Goal: Task Accomplishment & Management: Complete application form

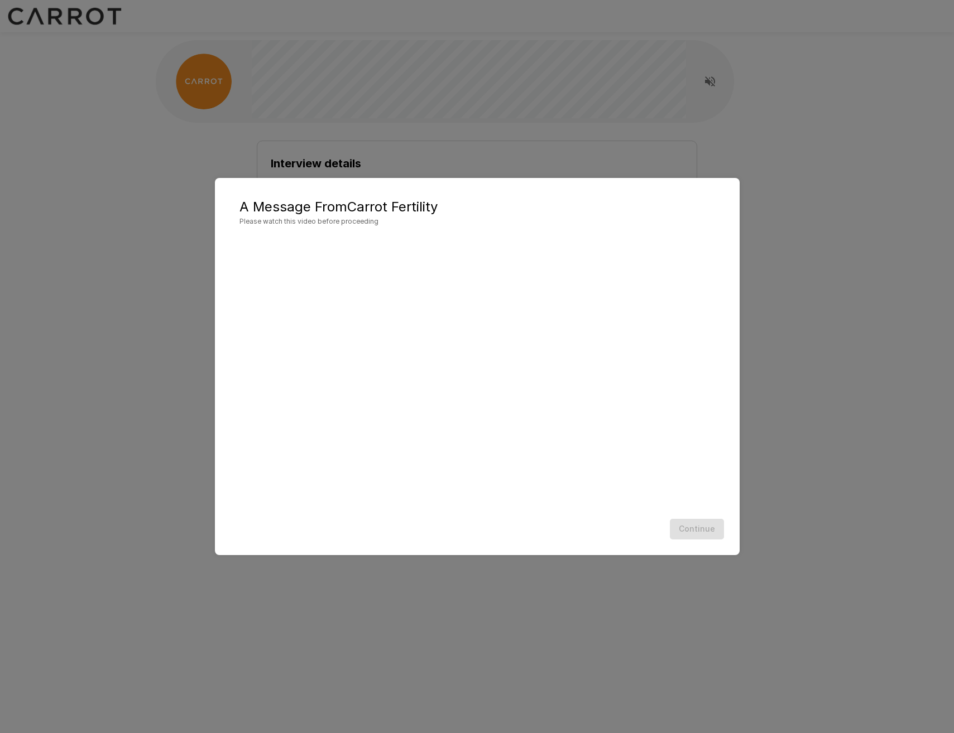
drag, startPoint x: 699, startPoint y: 81, endPoint x: 706, endPoint y: 83, distance: 7.6
click at [702, 82] on div "A Message From Carrot Fertility Please watch this video before proceeding Conti…" at bounding box center [477, 366] width 954 height 733
click at [709, 84] on div "A Message From Carrot Fertility Please watch this video before proceeding Conti…" at bounding box center [477, 366] width 954 height 733
drag, startPoint x: 691, startPoint y: 521, endPoint x: 692, endPoint y: 527, distance: 6.4
click at [692, 525] on div "Continue" at bounding box center [477, 529] width 502 height 30
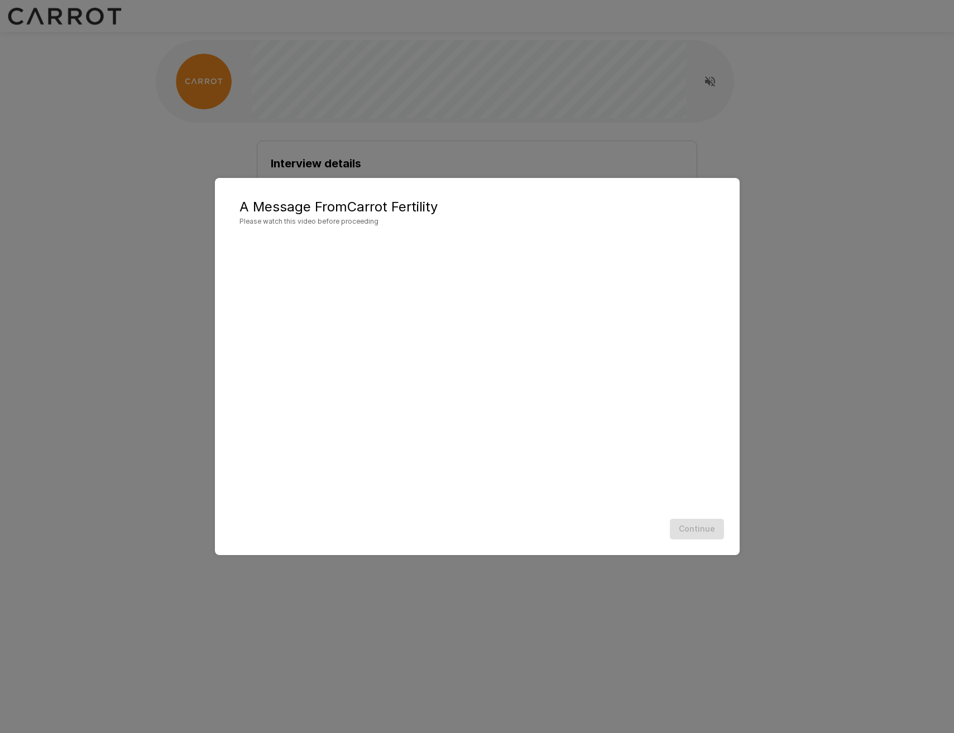
click at [692, 527] on div "Continue" at bounding box center [477, 529] width 502 height 30
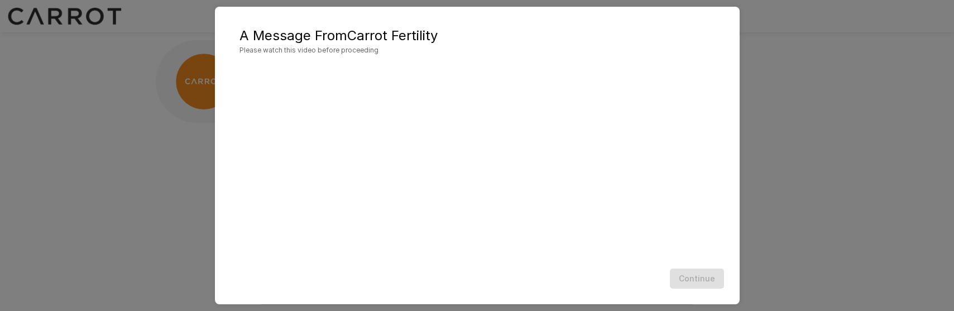
click at [843, 218] on div "A Message From Carrot Fertility Please watch this video before proceeding Conti…" at bounding box center [477, 155] width 954 height 311
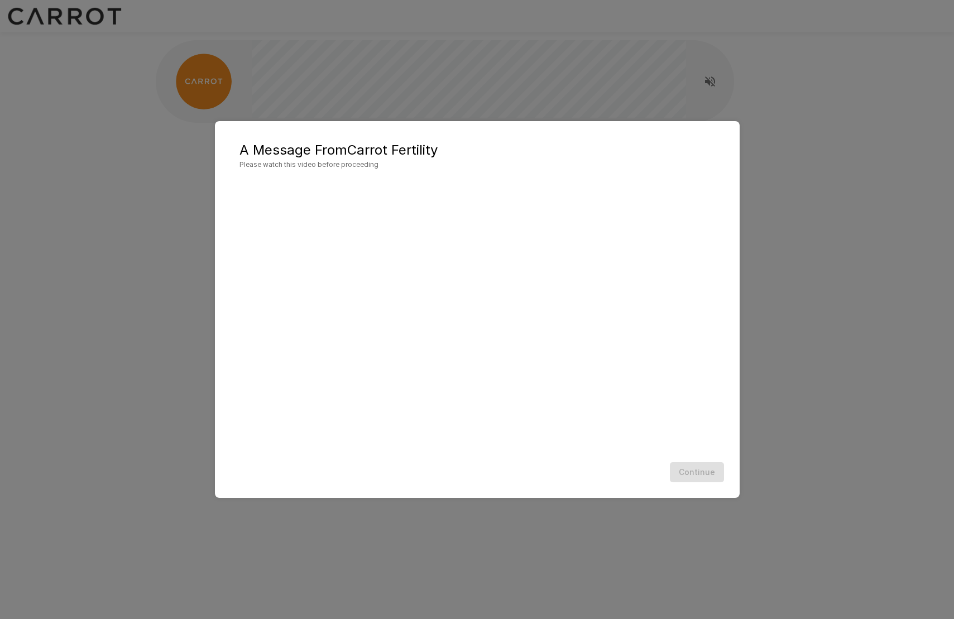
click at [169, 272] on div "A Message From Carrot Fertility Please watch this video before proceeding Conti…" at bounding box center [477, 309] width 954 height 619
click at [90, 178] on div "A Message From Carrot Fertility Please watch this video before proceeding Conti…" at bounding box center [477, 309] width 954 height 619
